Goal: Communication & Community: Participate in discussion

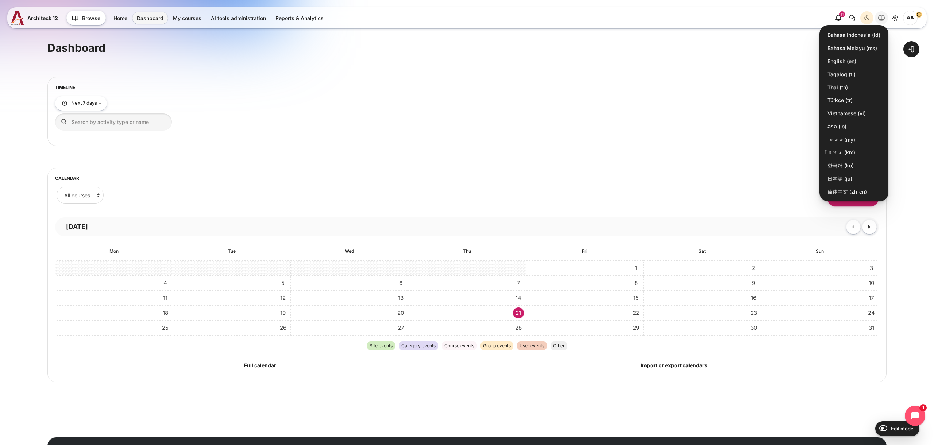
scroll to position [9, 0]
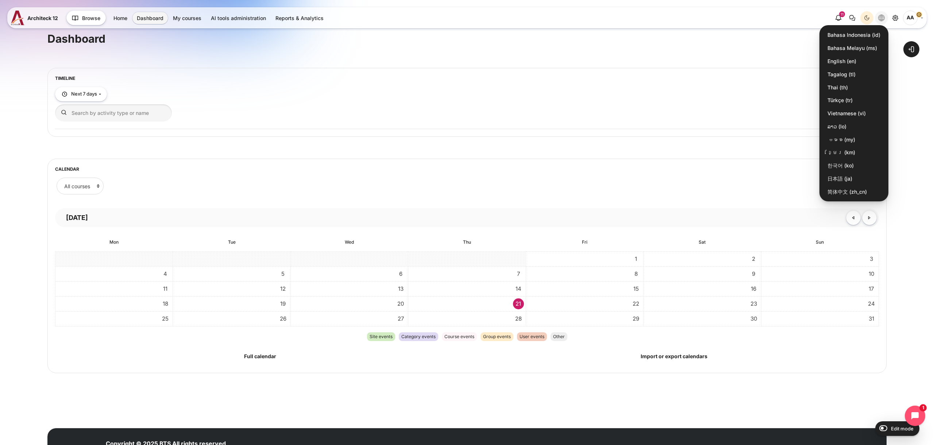
click at [231, 78] on h5 "Timeline" at bounding box center [466, 78] width 823 height 6
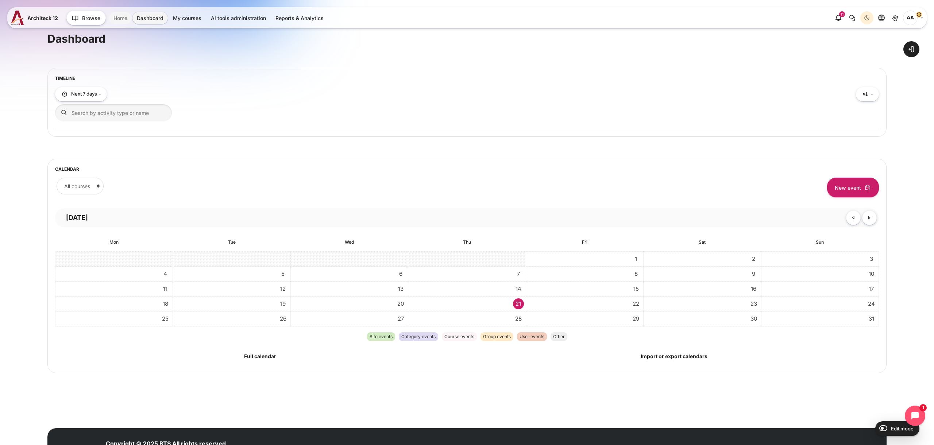
click at [126, 21] on link "Home" at bounding box center [120, 18] width 23 height 12
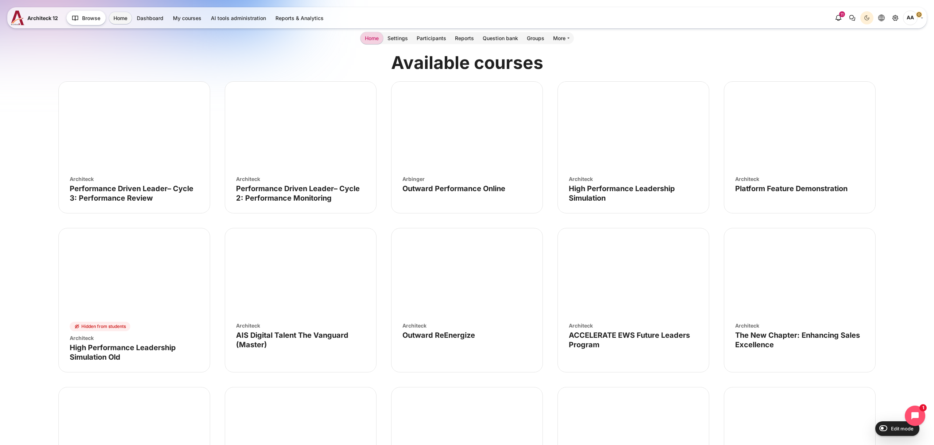
click at [821, 143] on figure "Course image" Platform Feature Demonstration" at bounding box center [799, 126] width 151 height 88
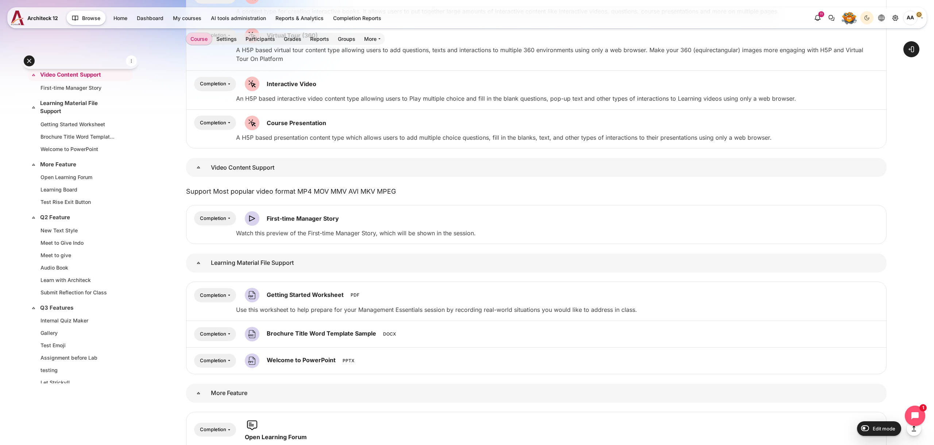
scroll to position [1057, 0]
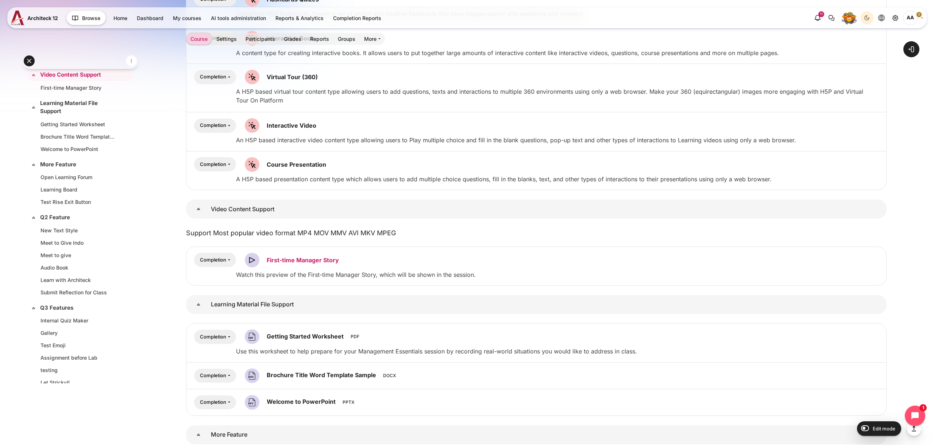
click at [326, 260] on link "First-time Manager Story Video Time" at bounding box center [303, 259] width 72 height 7
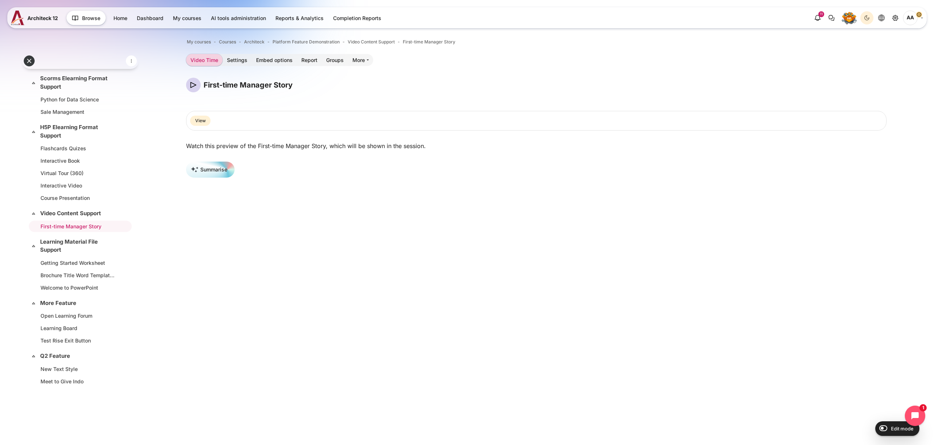
scroll to position [230, 0]
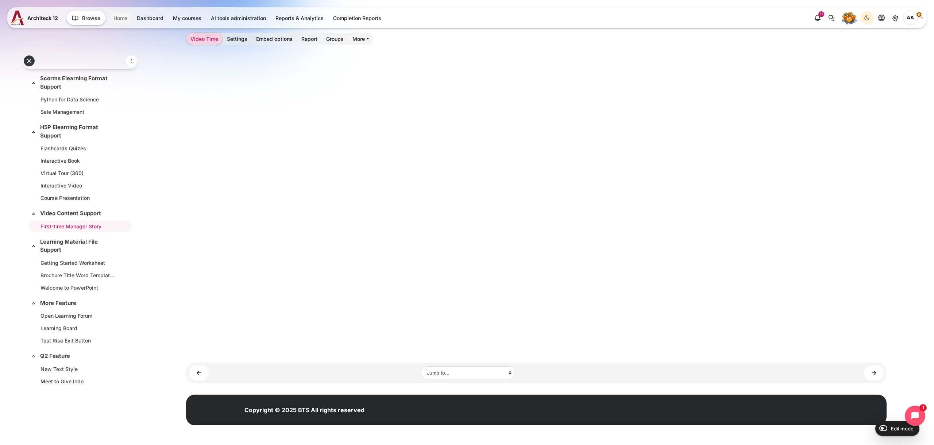
click at [131, 18] on link "Home" at bounding box center [120, 18] width 23 height 12
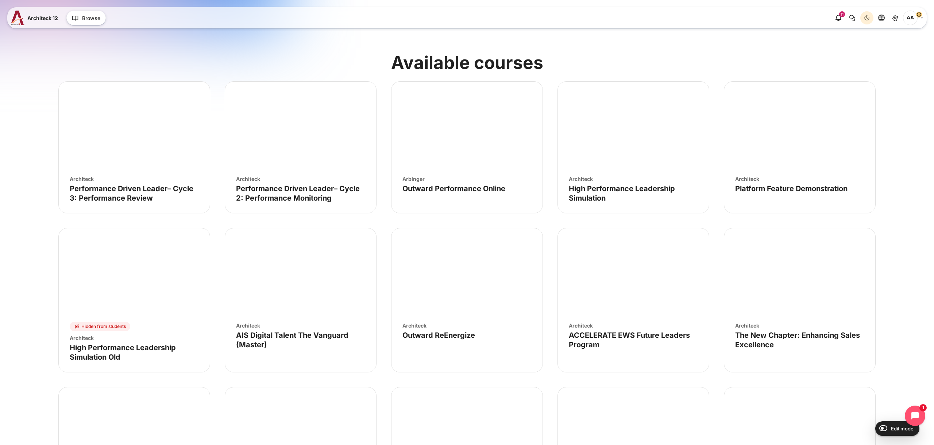
click at [423, 140] on figure "Course image" Outward Performance Online" at bounding box center [466, 126] width 151 height 88
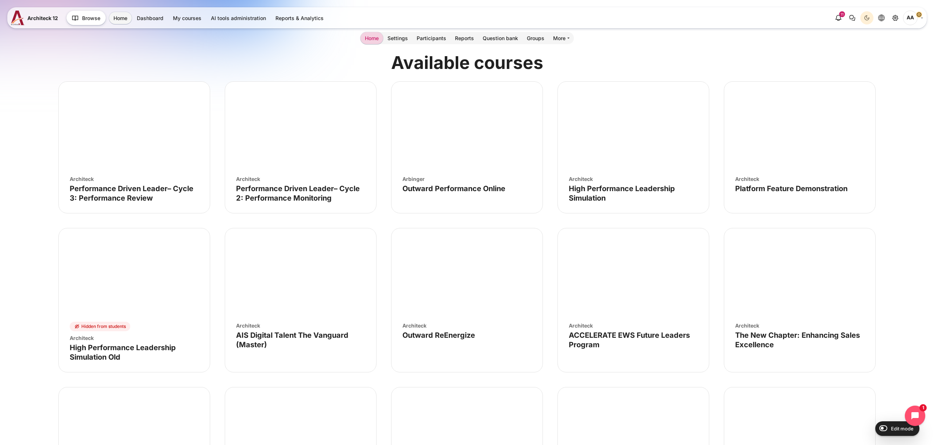
click at [157, 279] on figure "Course image" High Performance Leadership Simulation Old" at bounding box center [134, 272] width 151 height 88
click at [303, 267] on figure "Course image" AIS Digital Talent The Vanguard (Master)" at bounding box center [300, 272] width 151 height 88
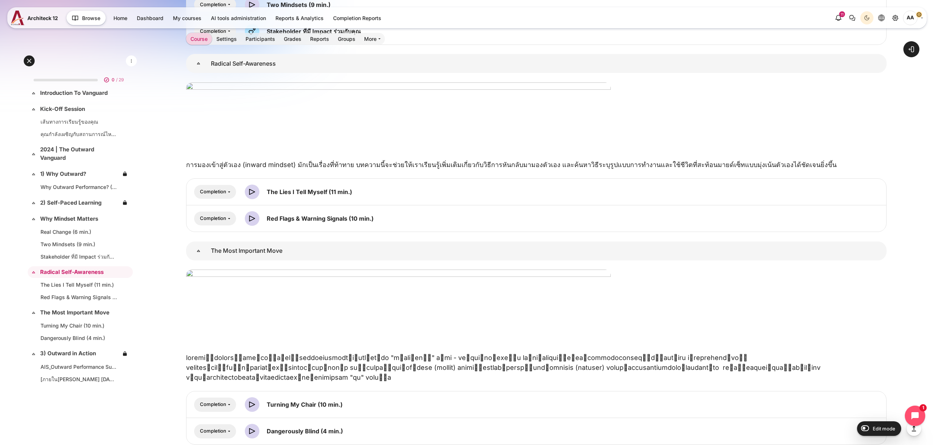
scroll to position [1579, 0]
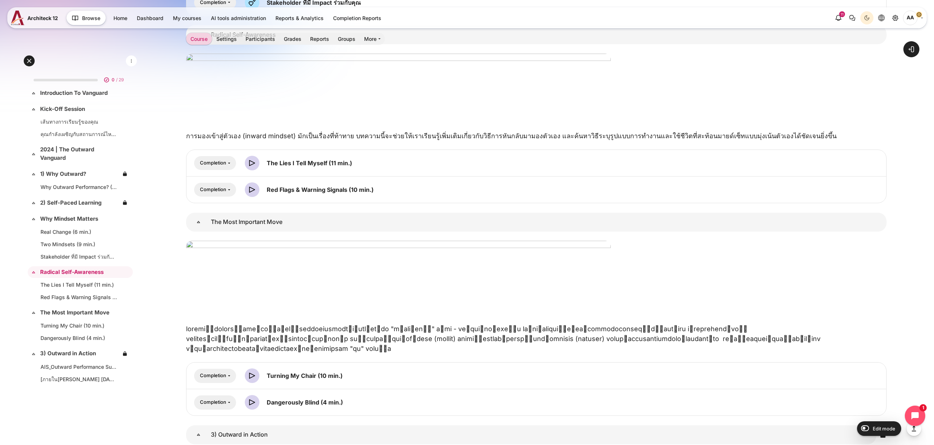
click at [240, 272] on img "Content" at bounding box center [398, 274] width 424 height 66
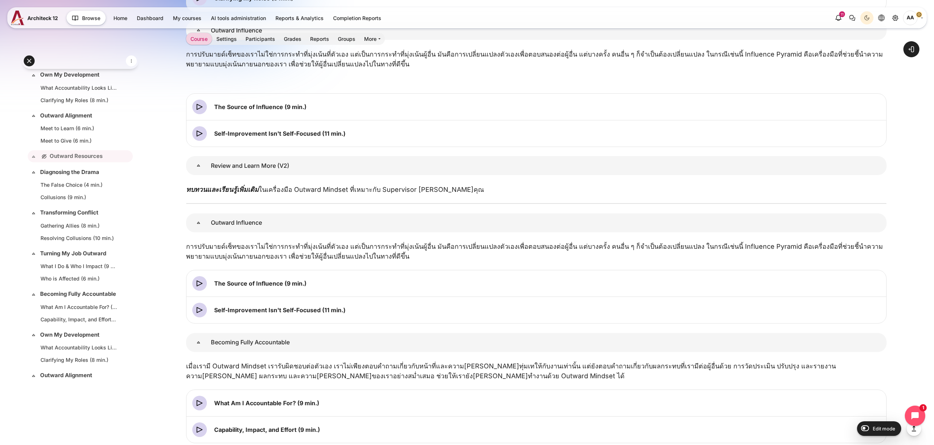
scroll to position [552, 0]
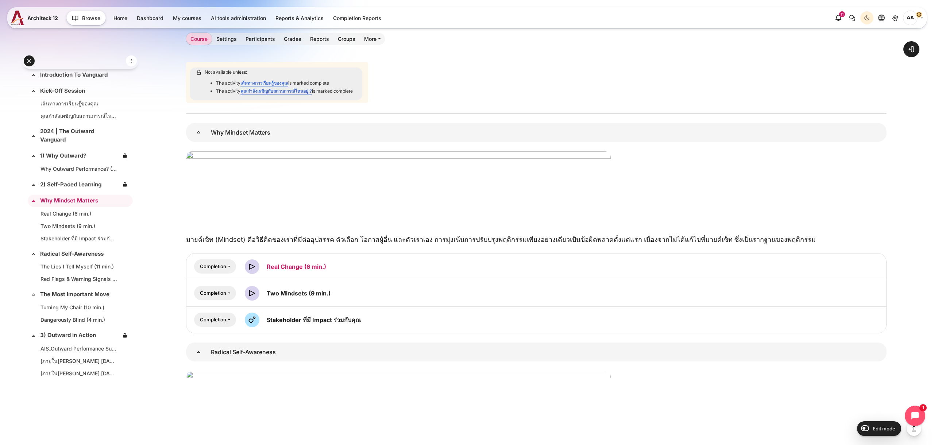
click at [292, 264] on link "Real Change (6 min.) Video Time" at bounding box center [296, 266] width 59 height 7
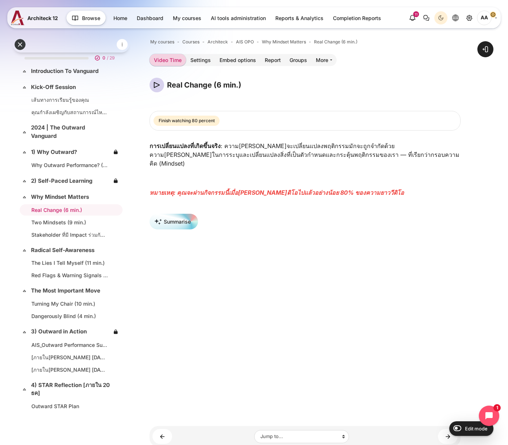
click at [485, 245] on div "Open course index Open block drawer" at bounding box center [305, 269] width 406 height 496
click at [457, 19] on icon "Languages" at bounding box center [455, 18] width 7 height 7
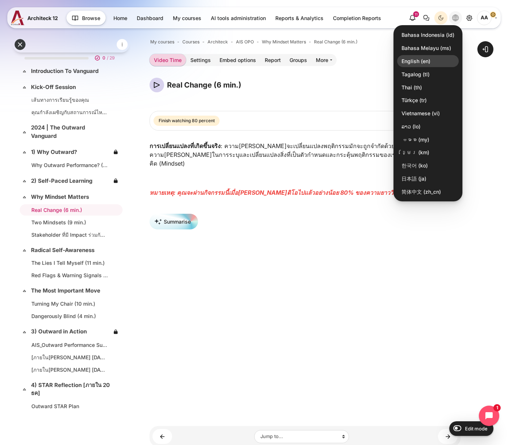
click at [417, 63] on link "English ‎(en)‎" at bounding box center [428, 61] width 62 height 12
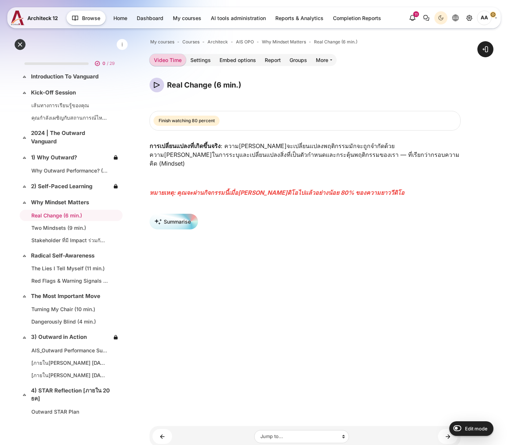
scroll to position [0, 0]
click at [484, 50] on span at bounding box center [485, 49] width 7 height 7
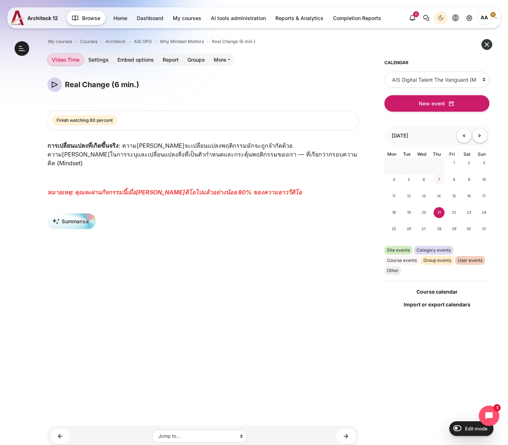
scroll to position [0, 0]
click at [453, 82] on select "All courses AIS Digital Talent The Vanguard (Master)" at bounding box center [436, 79] width 105 height 16
click at [384, 71] on select "All courses AIS Digital Talent The Vanguard (Master)" at bounding box center [436, 79] width 105 height 16
click at [444, 80] on select "All courses AIS Digital Talent The Vanguard (Master)" at bounding box center [436, 79] width 105 height 16
select select "1"
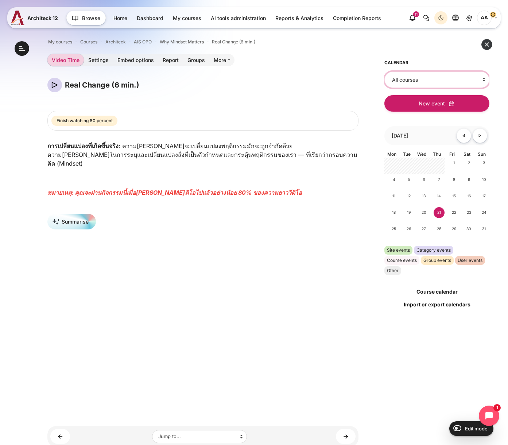
click at [384, 71] on select "All courses AIS Digital Talent The Vanguard (Master)" at bounding box center [436, 79] width 105 height 16
click at [487, 45] on button at bounding box center [486, 44] width 11 height 11
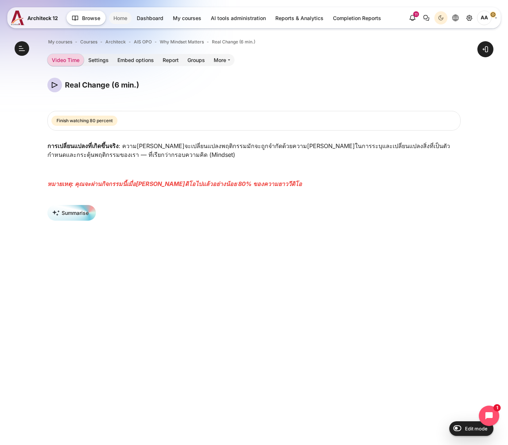
click at [121, 19] on link "Home" at bounding box center [120, 18] width 23 height 12
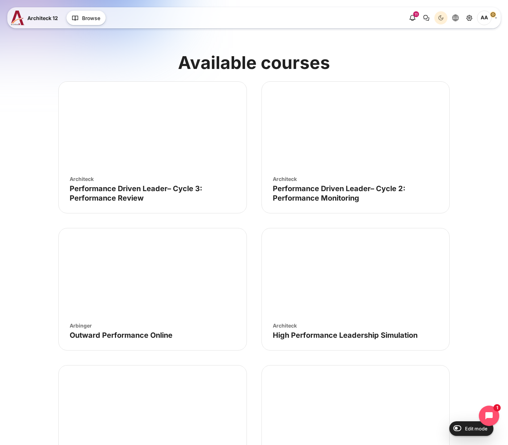
click at [148, 274] on figure "Course image" Outward Performance Online" at bounding box center [153, 272] width 188 height 88
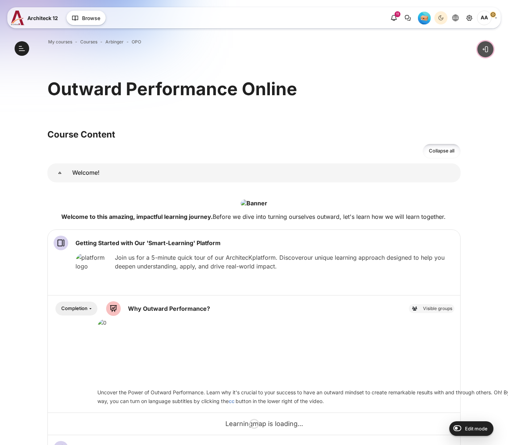
click at [489, 48] on button "Open block drawer" at bounding box center [485, 49] width 16 height 16
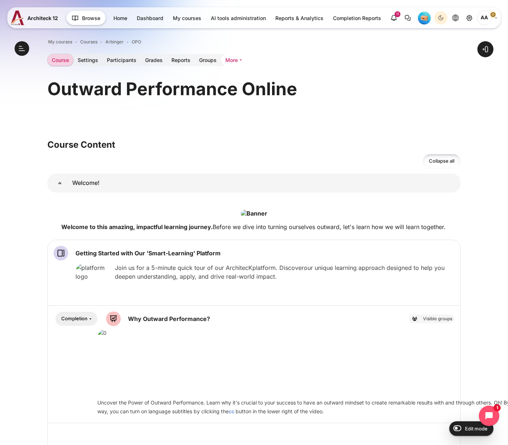
click at [231, 59] on link "More" at bounding box center [233, 60] width 25 height 12
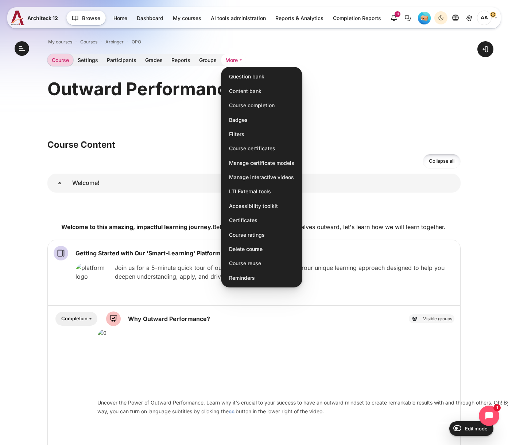
click at [234, 58] on link "More" at bounding box center [233, 60] width 25 height 12
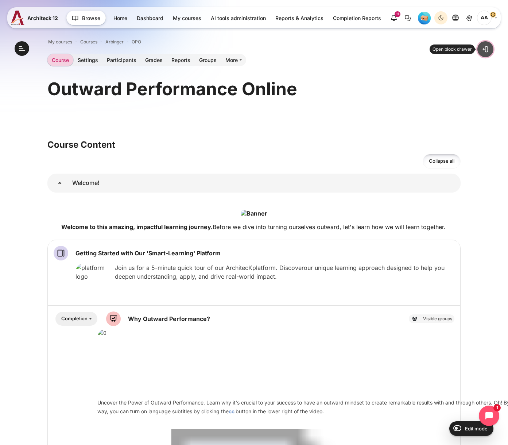
click at [486, 52] on span at bounding box center [485, 49] width 7 height 7
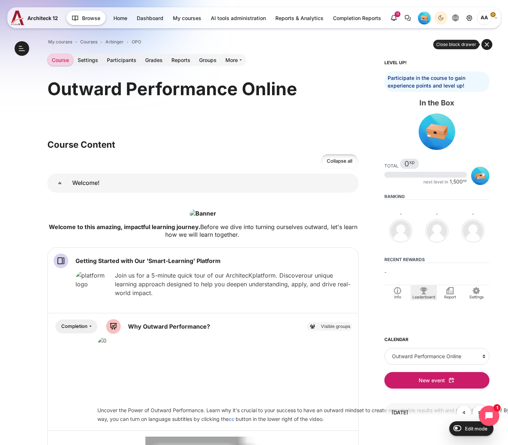
click at [421, 297] on div "Leaderboard" at bounding box center [423, 297] width 23 height 6
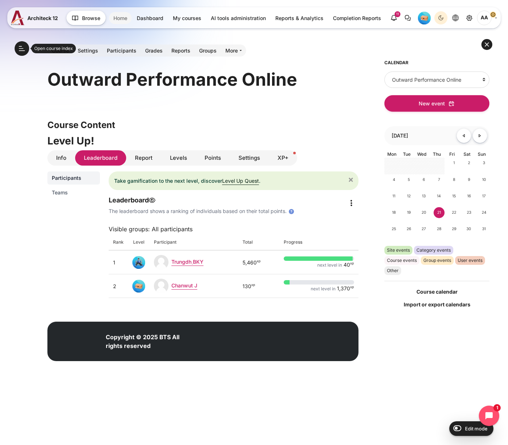
click at [126, 18] on link "Home" at bounding box center [120, 18] width 23 height 12
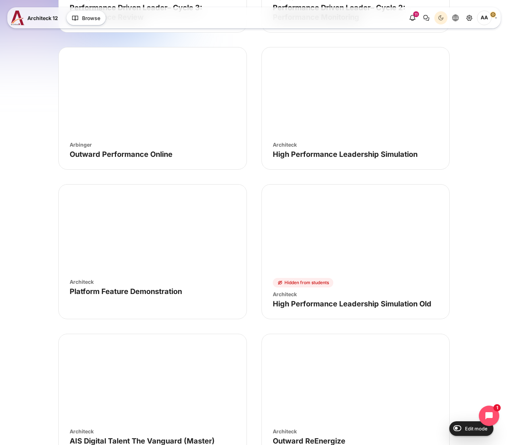
scroll to position [340, 0]
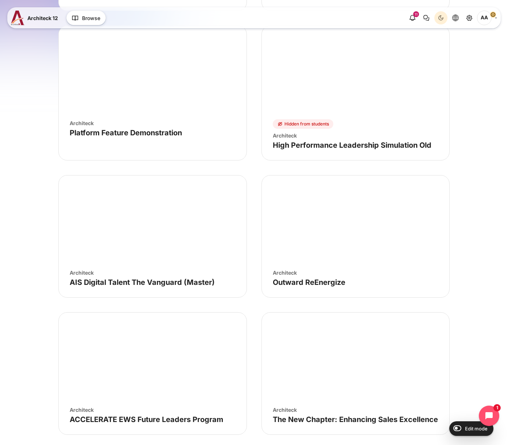
click at [117, 93] on figure "Course image" Platform Feature Demonstration" at bounding box center [153, 70] width 188 height 88
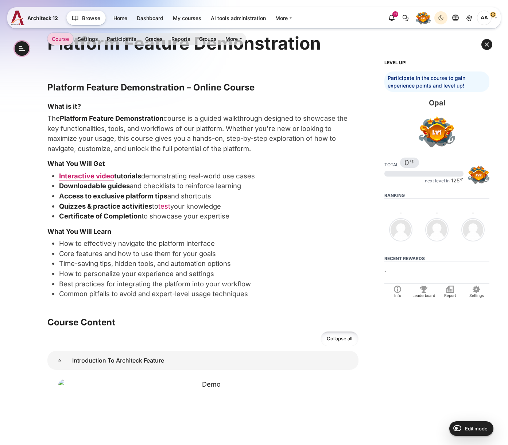
scroll to position [154, 0]
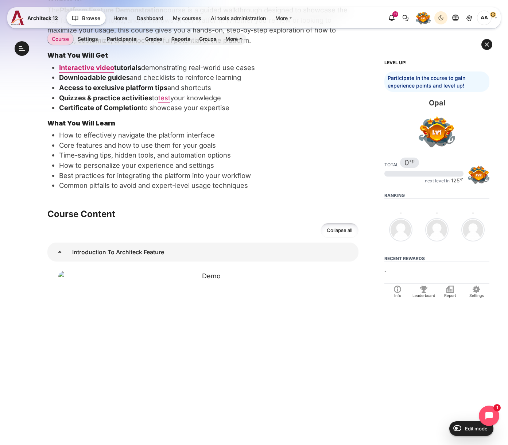
click at [17, 54] on div "Open course index" at bounding box center [22, 48] width 15 height 15
click at [484, 47] on button at bounding box center [486, 44] width 11 height 11
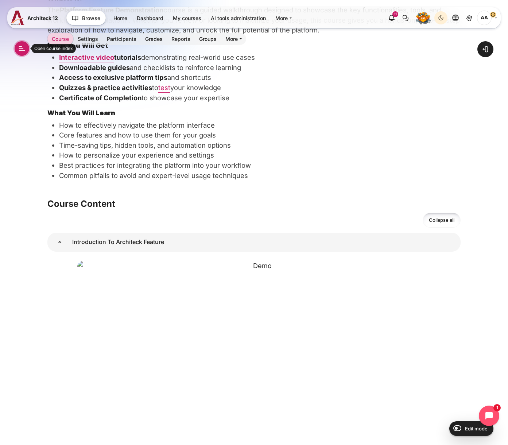
click at [19, 45] on button "Open course index" at bounding box center [22, 48] width 15 height 15
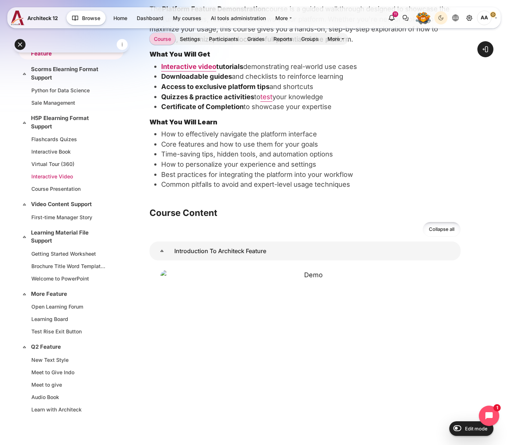
scroll to position [38, 0]
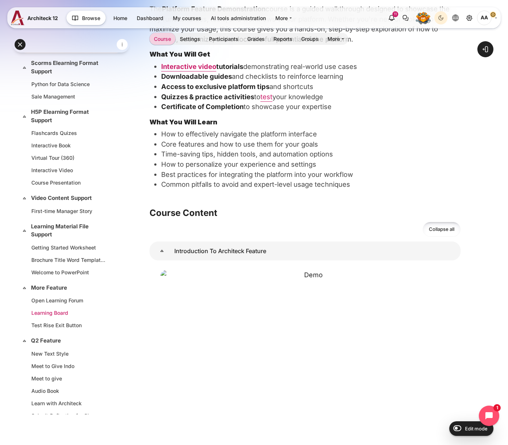
click at [62, 313] on link "Learning Board" at bounding box center [69, 313] width 77 height 8
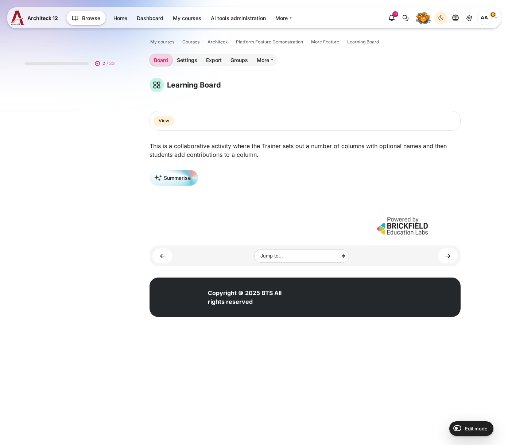
scroll to position [117, 0]
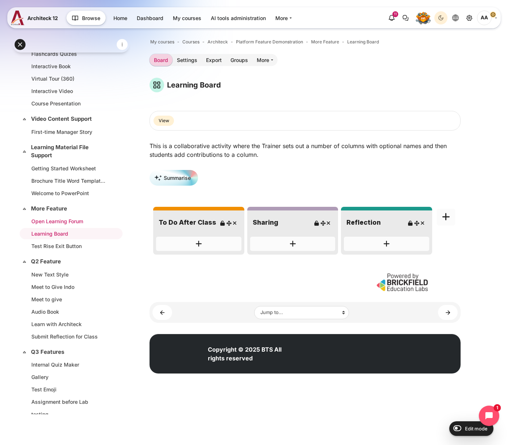
click at [55, 220] on link "Open Learning Forum" at bounding box center [69, 221] width 77 height 8
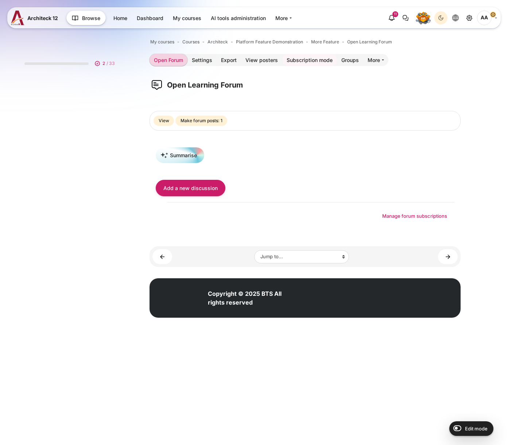
scroll to position [104, 0]
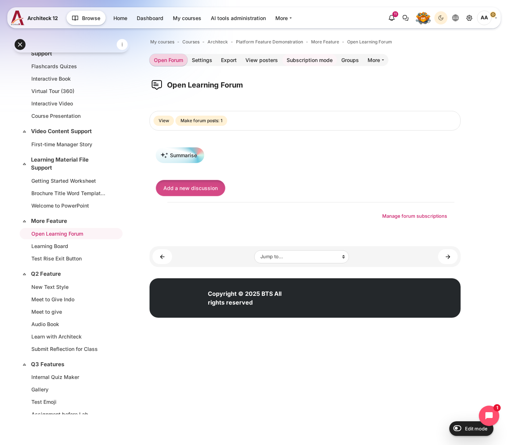
click at [182, 183] on input "Add a new discussion" at bounding box center [191, 188] width 70 height 16
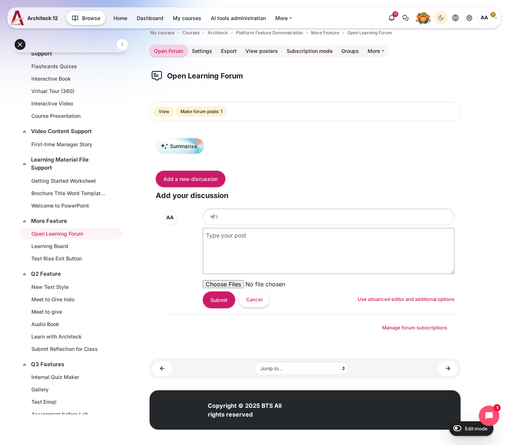
scroll to position [10, 0]
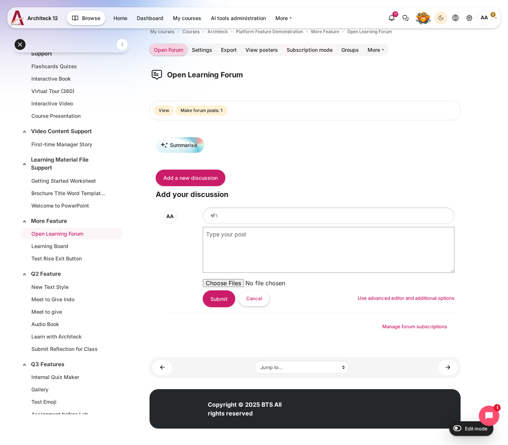
type input "ฑ"
type input "Read this first."
click at [214, 302] on button "Submit" at bounding box center [219, 298] width 32 height 16
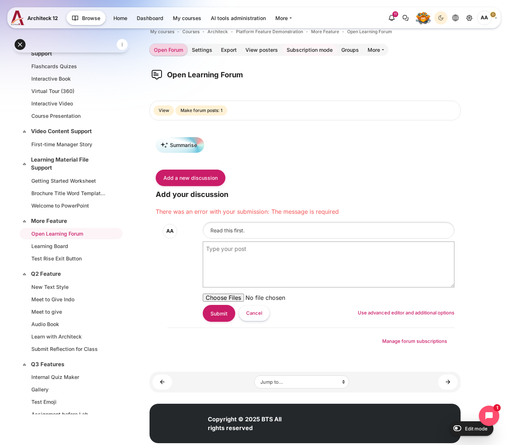
click at [263, 271] on div "Message (Required)" at bounding box center [329, 264] width 252 height 46
drag, startPoint x: 259, startPoint y: 241, endPoint x: 252, endPoint y: 232, distance: 10.9
click at [258, 240] on div "Subject (Required) Read this first. Submit Cancel Use advanced editor and addit…" at bounding box center [329, 272] width 252 height 100
click at [251, 231] on input "Read this first." at bounding box center [329, 230] width 252 height 16
click at [257, 267] on div "Message (Required)" at bounding box center [329, 264] width 252 height 46
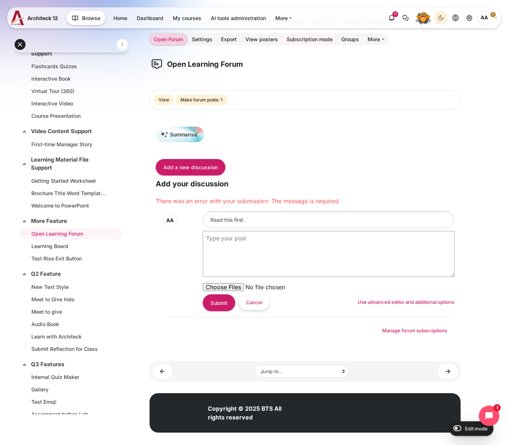
paste div "Message (Required)"
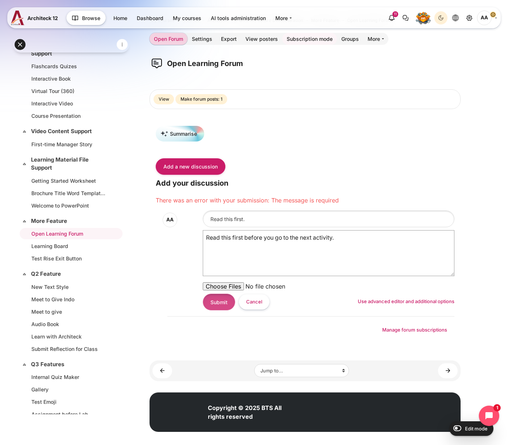
click at [213, 302] on button "Submit" at bounding box center [219, 302] width 32 height 16
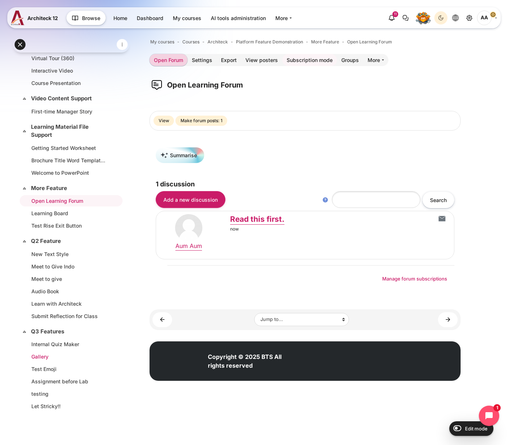
scroll to position [133, 0]
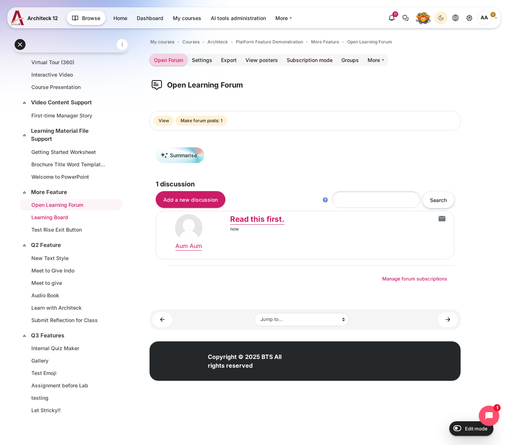
click at [56, 220] on link "Learning Board" at bounding box center [69, 217] width 77 height 8
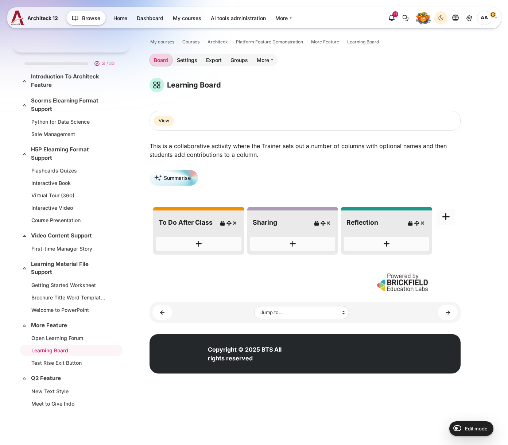
scroll to position [117, 0]
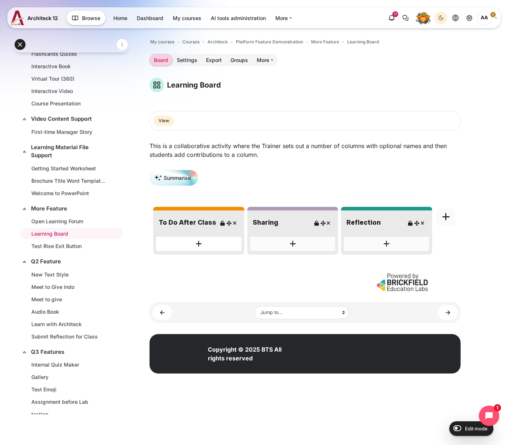
click at [210, 243] on div "Add new post to column To Do After Class" at bounding box center [198, 244] width 85 height 14
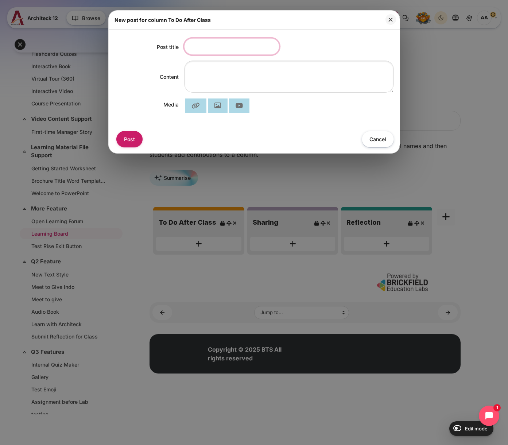
click at [216, 46] on input "Post title" at bounding box center [231, 46] width 95 height 16
type input "Complete STAR Plan"
click at [124, 140] on button "Post" at bounding box center [129, 139] width 26 height 16
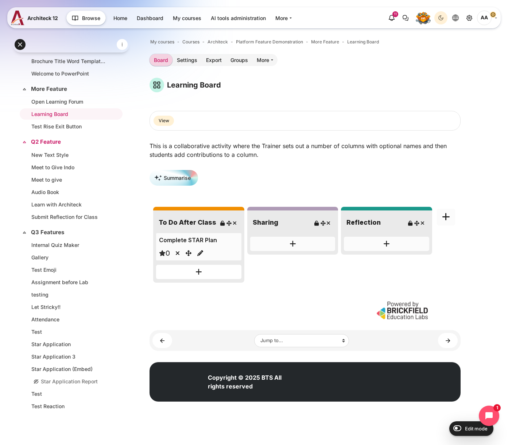
scroll to position [241, 0]
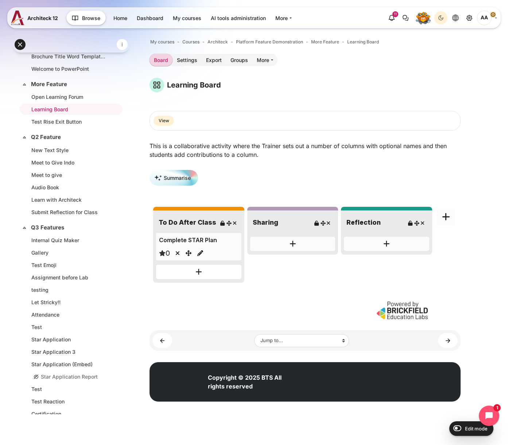
click at [211, 269] on div "Add new post to column To Do After Class" at bounding box center [198, 272] width 85 height 14
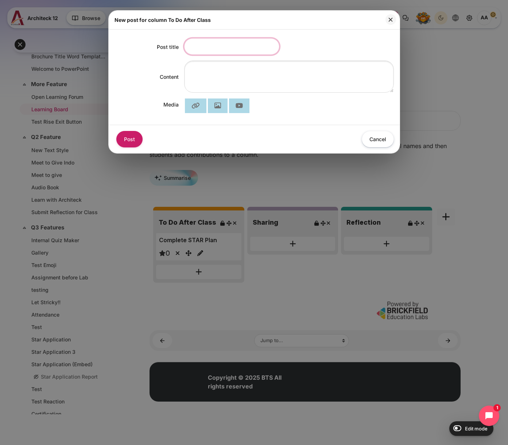
click at [217, 46] on input "Post title" at bounding box center [231, 46] width 95 height 16
type input "Submit Reflection after try the plan"
click at [127, 142] on button "Post" at bounding box center [129, 139] width 26 height 16
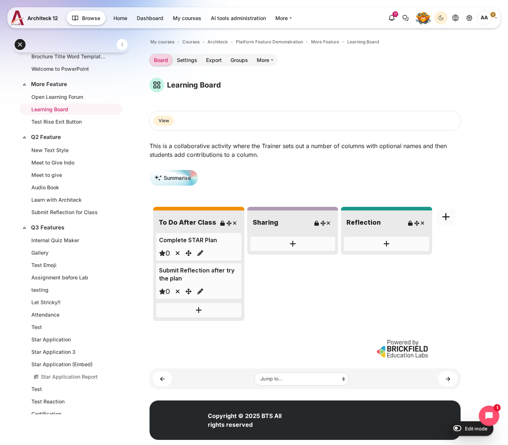
click at [162, 72] on div "My courses Courses Architeck Platform Feature Demonstration More Feature Learni…" at bounding box center [305, 213] width 311 height 352
click at [63, 94] on link "Open Learning Forum" at bounding box center [69, 97] width 77 height 8
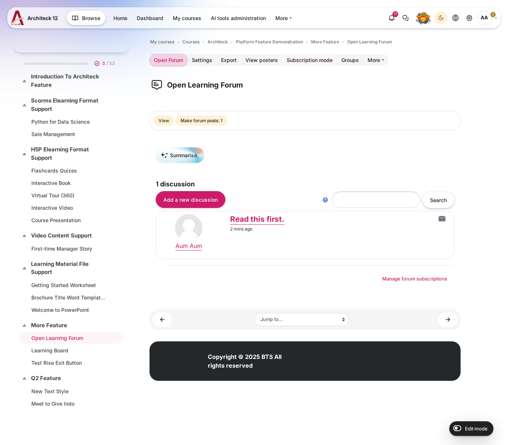
scroll to position [104, 0]
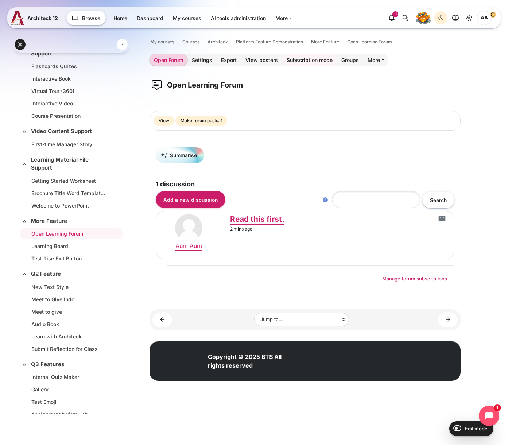
click at [483, 16] on span "AA" at bounding box center [484, 18] width 15 height 15
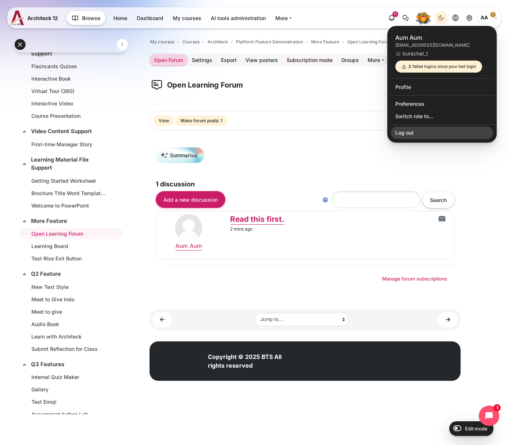
click at [411, 134] on link "Log out" at bounding box center [442, 133] width 102 height 12
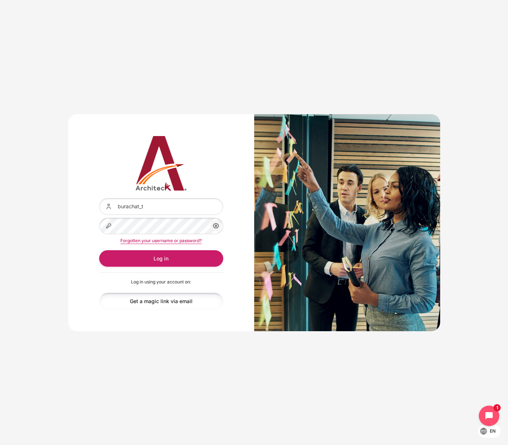
click at [202, 303] on link "Get a magic link via email" at bounding box center [161, 300] width 124 height 16
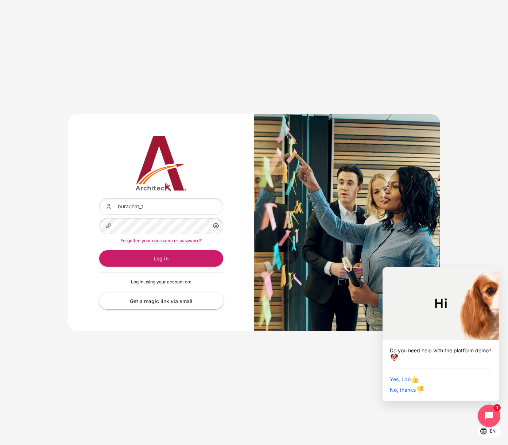
click at [492, 411] on icon "Close chat widget" at bounding box center [493, 415] width 11 height 11
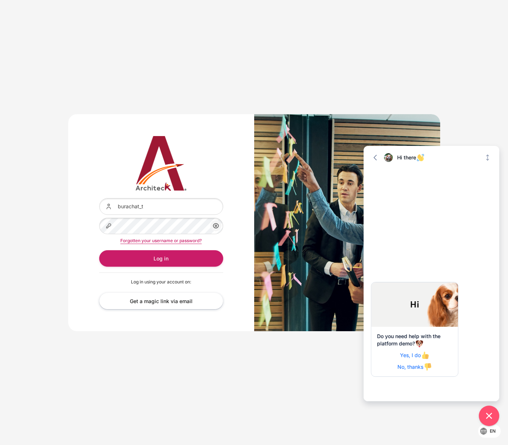
click at [419, 364] on span "No, thanks" at bounding box center [414, 367] width 34 height 6
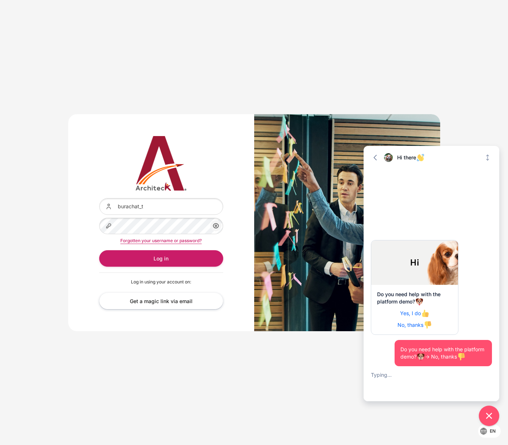
click at [401, 410] on div "Username or email burachat_t Password Show/Hide Password" at bounding box center [254, 222] width 508 height 445
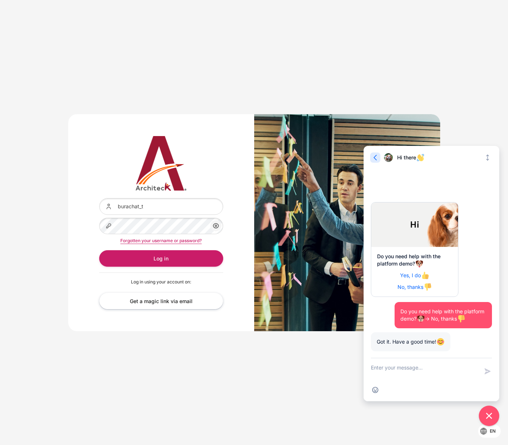
click at [375, 157] on icon "button" at bounding box center [375, 157] width 7 height 7
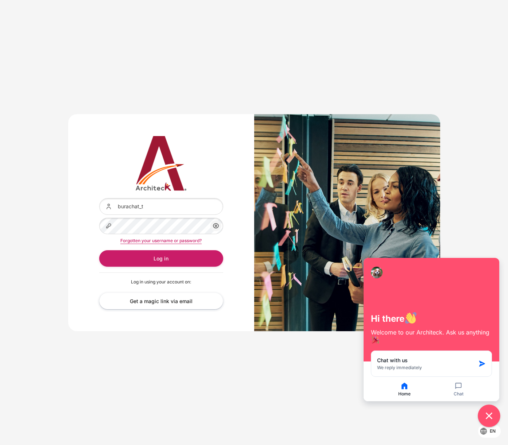
click at [492, 416] on icon "Close chat widget" at bounding box center [489, 415] width 11 height 11
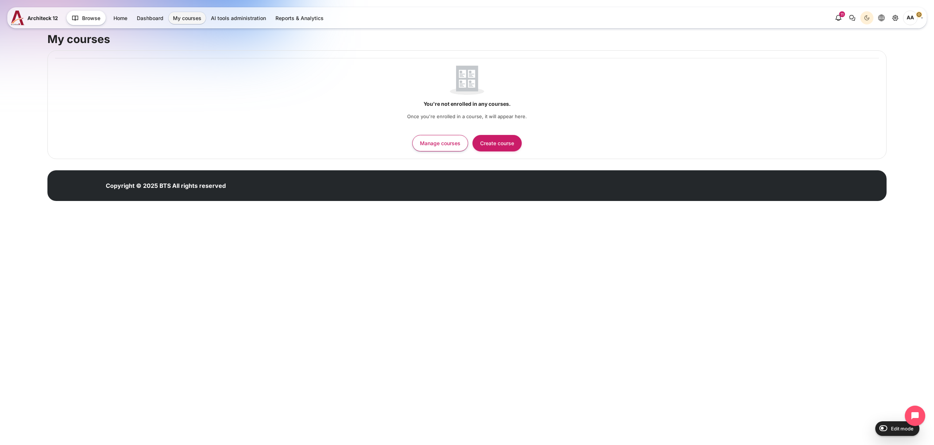
click at [911, 18] on span "AA" at bounding box center [910, 18] width 15 height 15
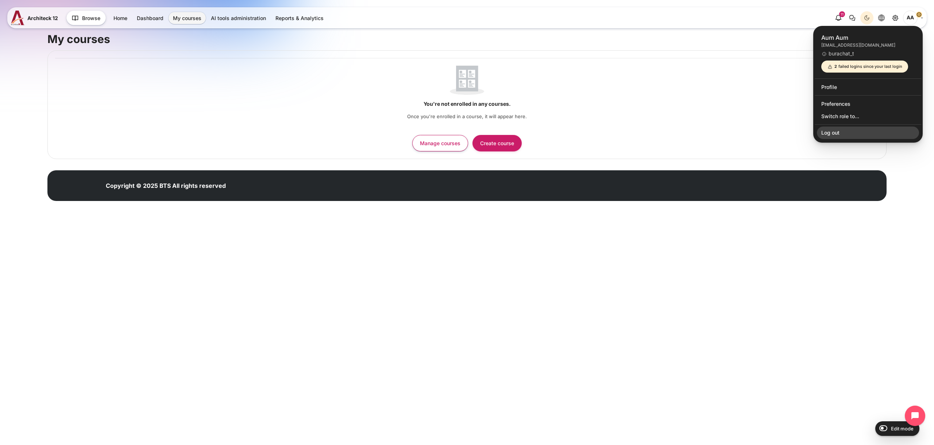
click at [849, 132] on link "Log out" at bounding box center [867, 133] width 102 height 12
